Goal: Transaction & Acquisition: Purchase product/service

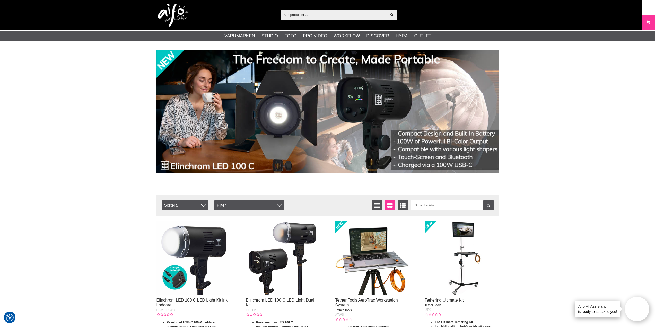
click at [304, 14] on input "text" at bounding box center [334, 15] width 106 height 8
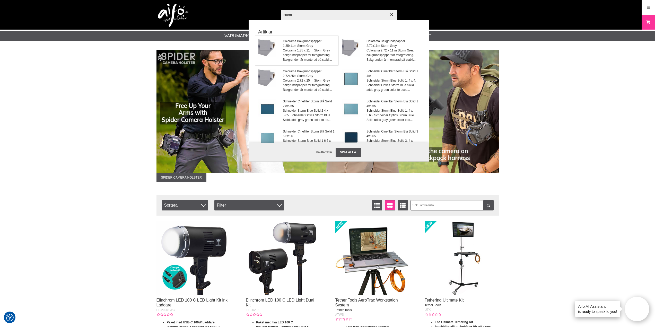
type input "storm"
click at [298, 45] on span "Colorama Bakgrundspapper 1.35x11m Storm Grey" at bounding box center [309, 43] width 52 height 9
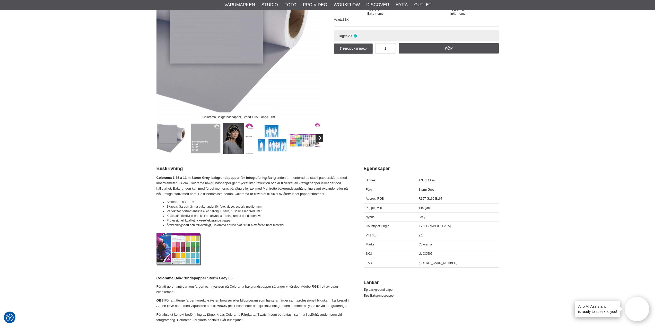
scroll to position [103, 0]
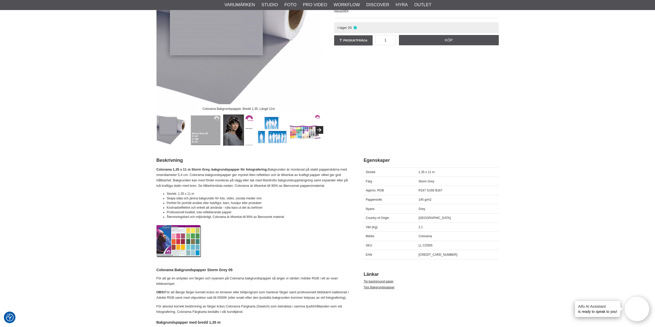
click at [203, 126] on img at bounding box center [205, 130] width 31 height 31
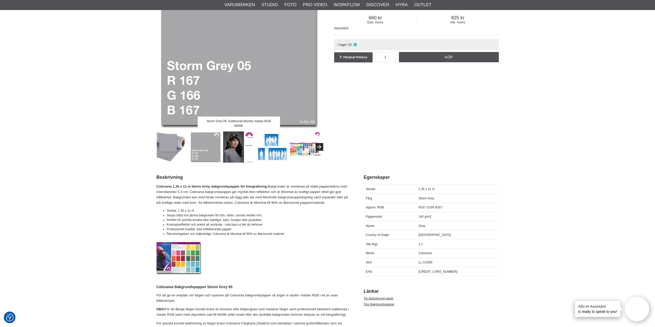
scroll to position [77, 0]
